Goal: Task Accomplishment & Management: Manage account settings

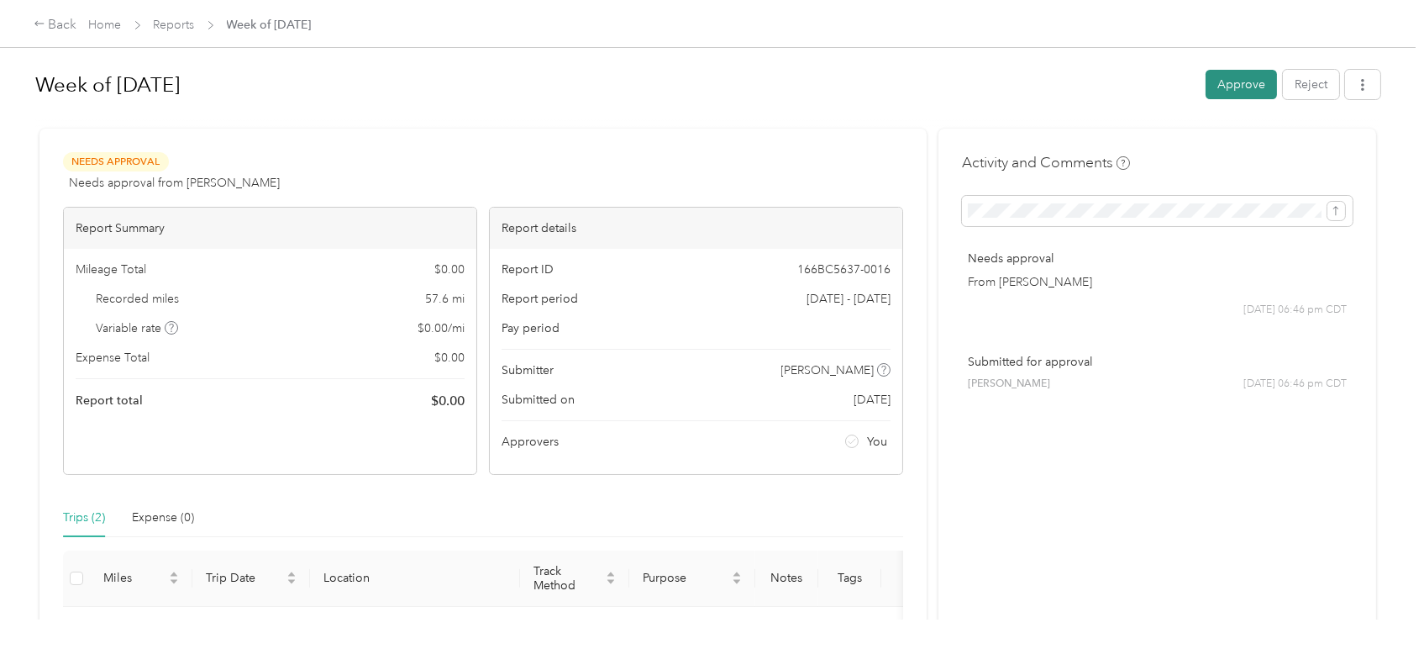
click at [1224, 87] on button "Approve" at bounding box center [1241, 84] width 71 height 29
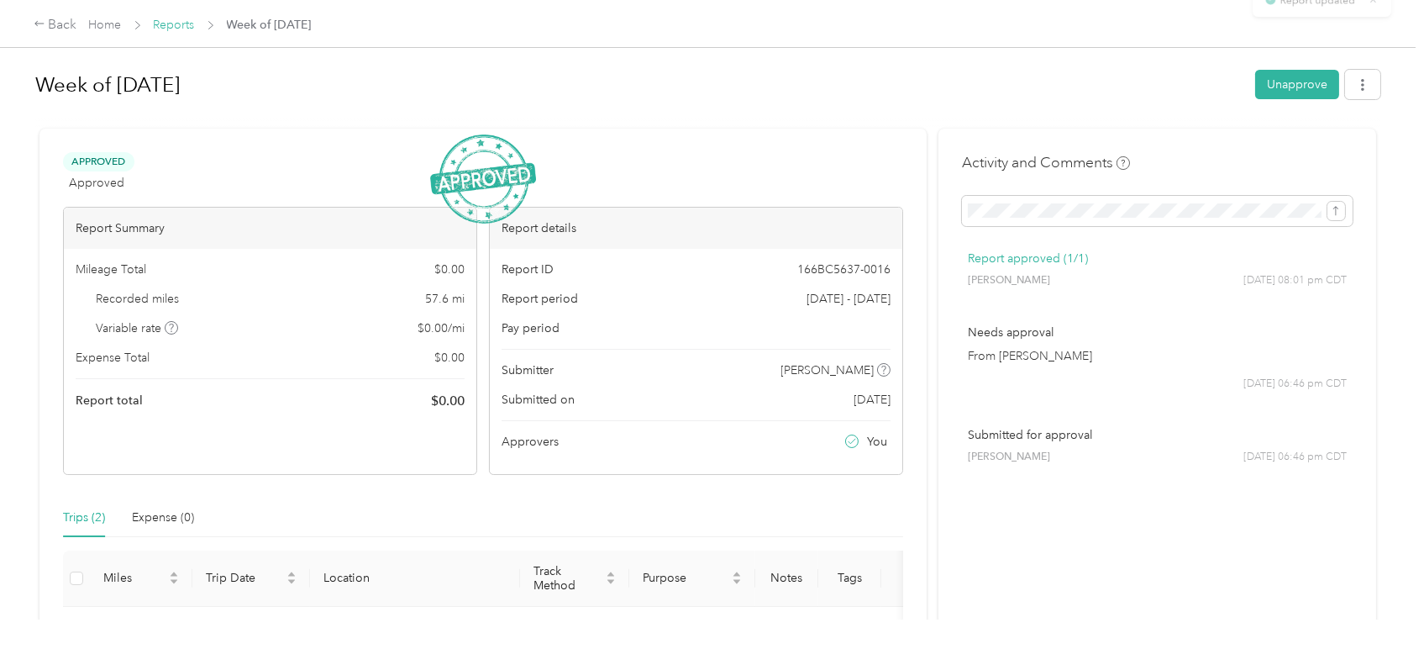
click at [187, 31] on link "Reports" at bounding box center [174, 25] width 41 height 14
